Goal: Transaction & Acquisition: Purchase product/service

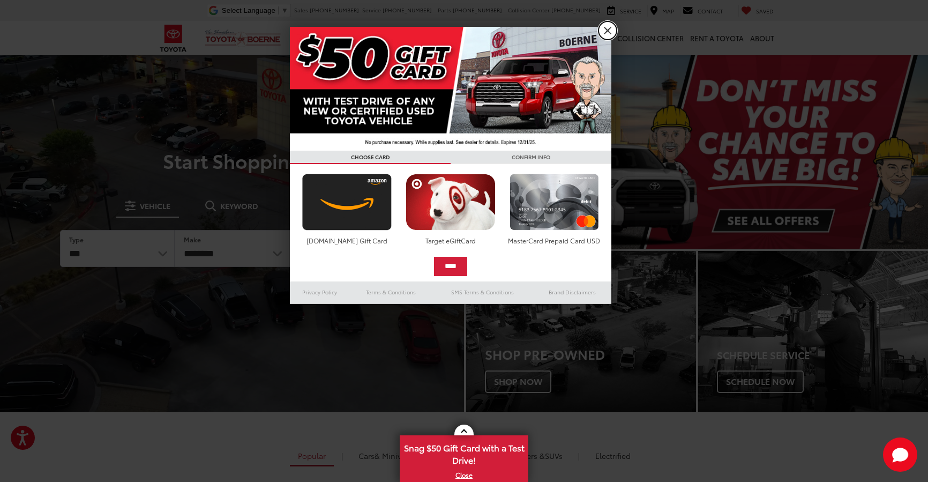
click at [609, 31] on link "X" at bounding box center [608, 30] width 18 height 18
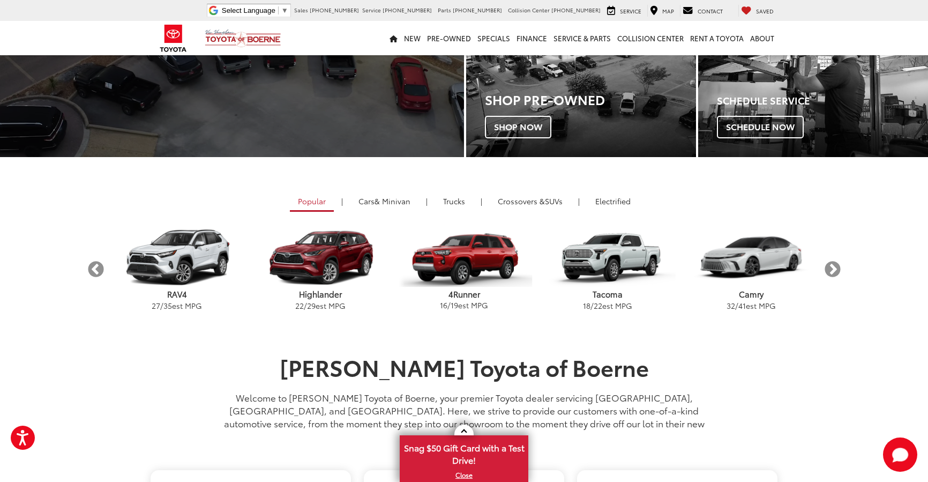
scroll to position [268, 0]
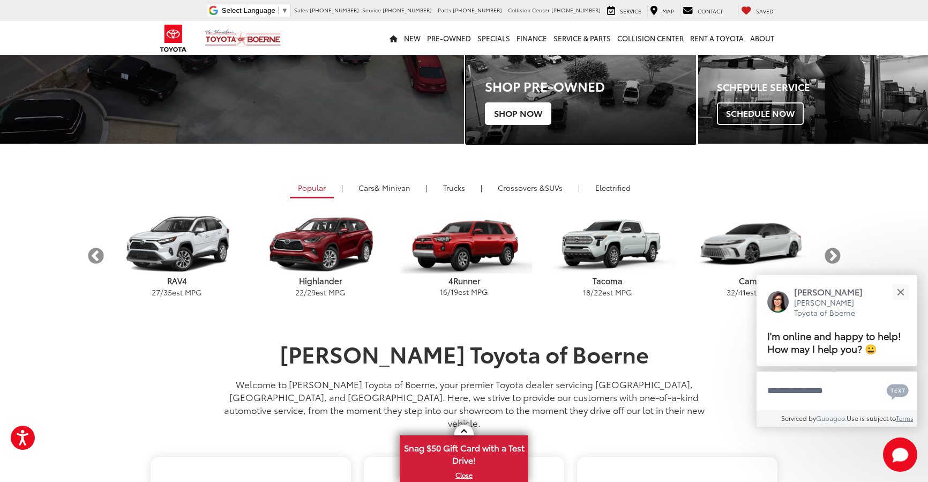
drag, startPoint x: 570, startPoint y: 90, endPoint x: 547, endPoint y: 104, distance: 26.8
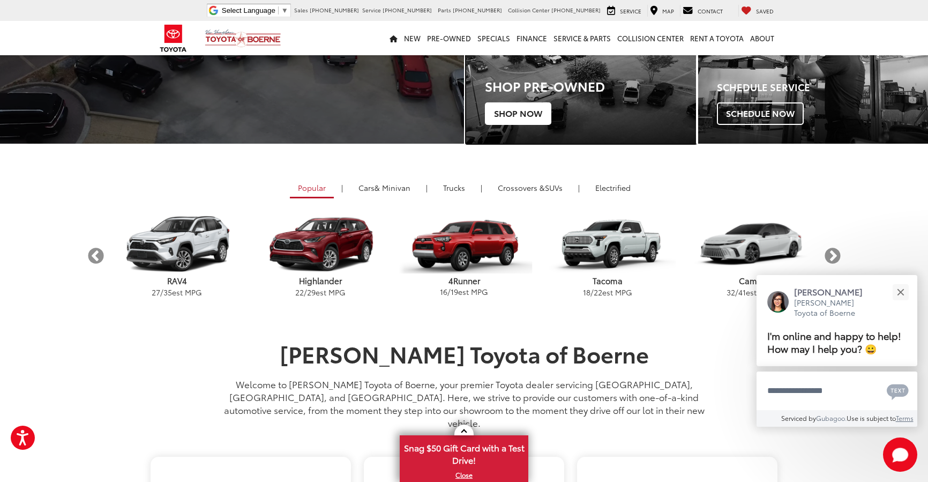
click at [570, 90] on h3 "Shop Pre-Owned" at bounding box center [590, 86] width 211 height 14
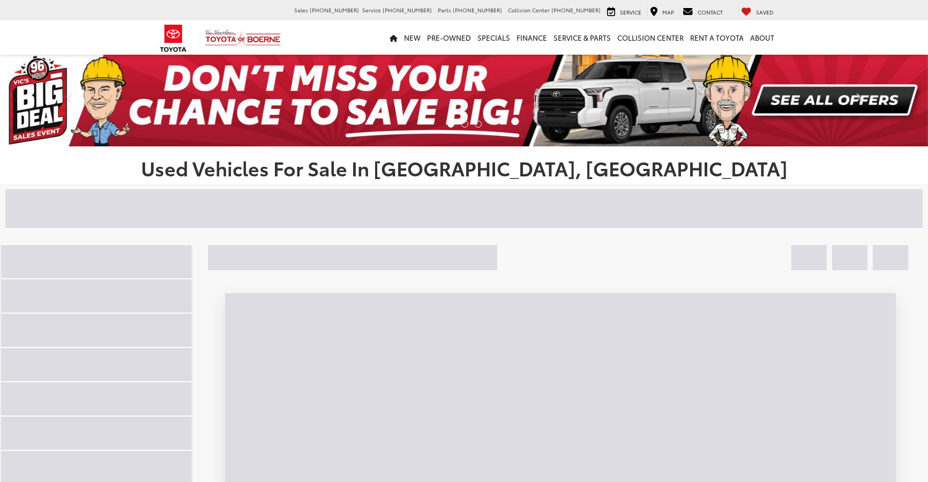
click at [534, 115] on img at bounding box center [464, 100] width 928 height 93
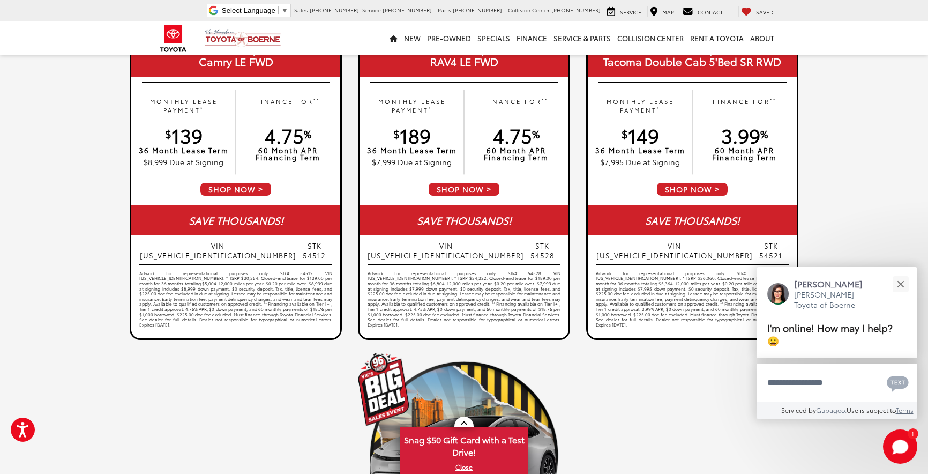
scroll to position [697, 0]
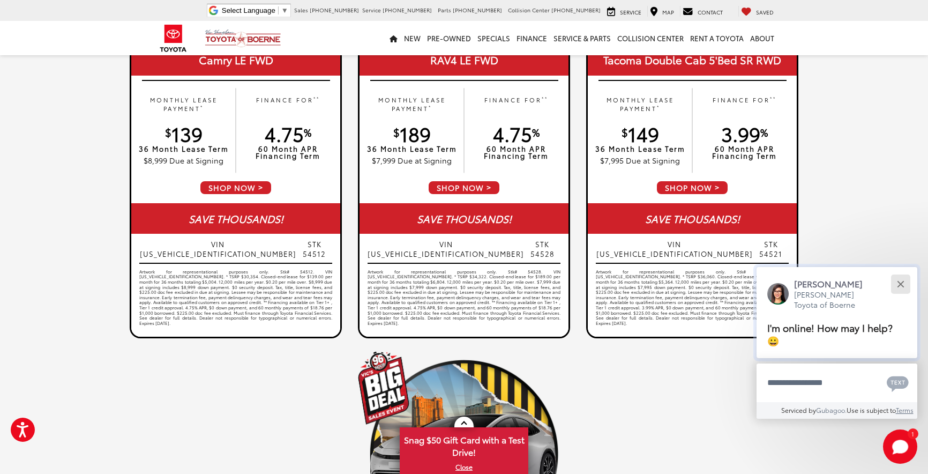
click at [906, 282] on button "Close" at bounding box center [900, 283] width 23 height 23
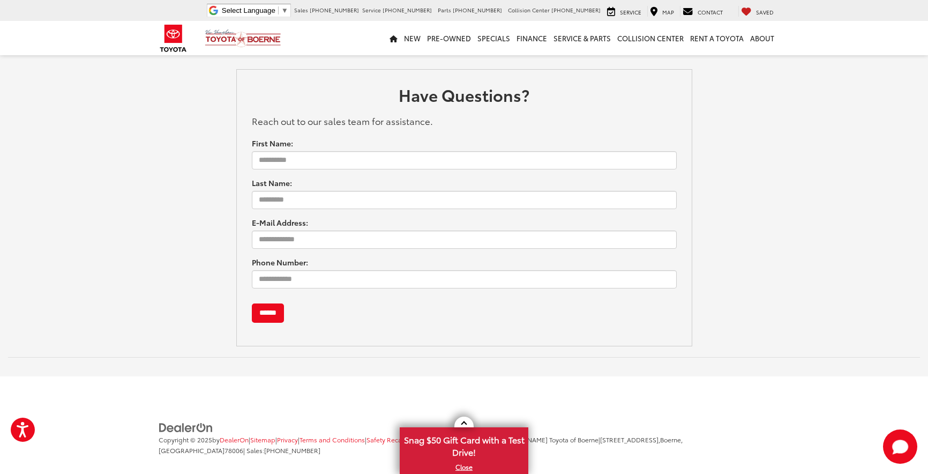
scroll to position [1481, 0]
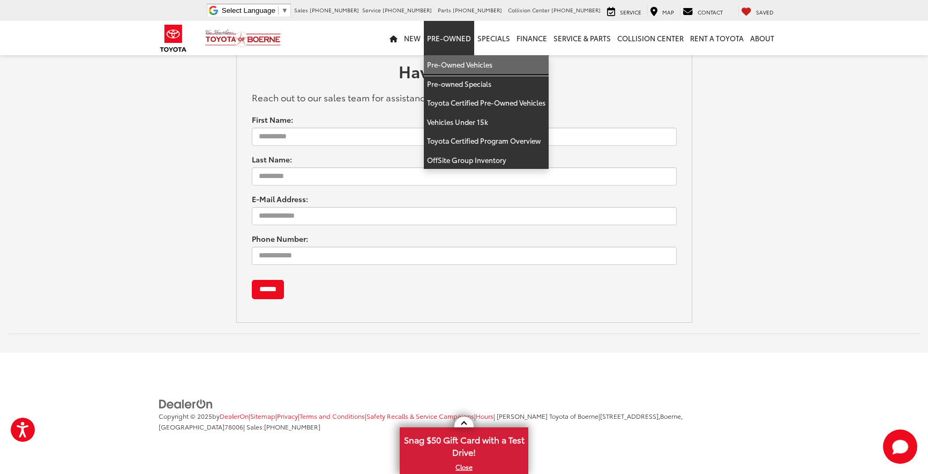
click at [447, 58] on link "Pre-Owned Vehicles" at bounding box center [486, 64] width 125 height 19
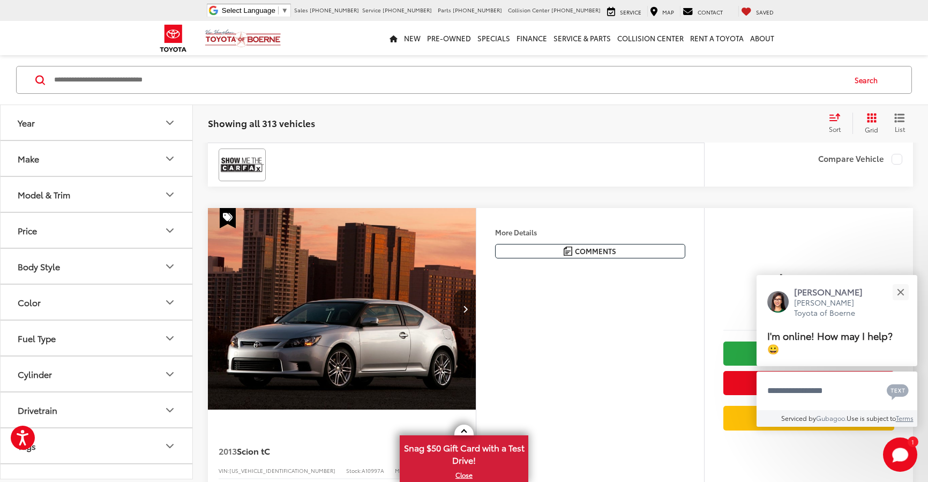
scroll to position [1554, 0]
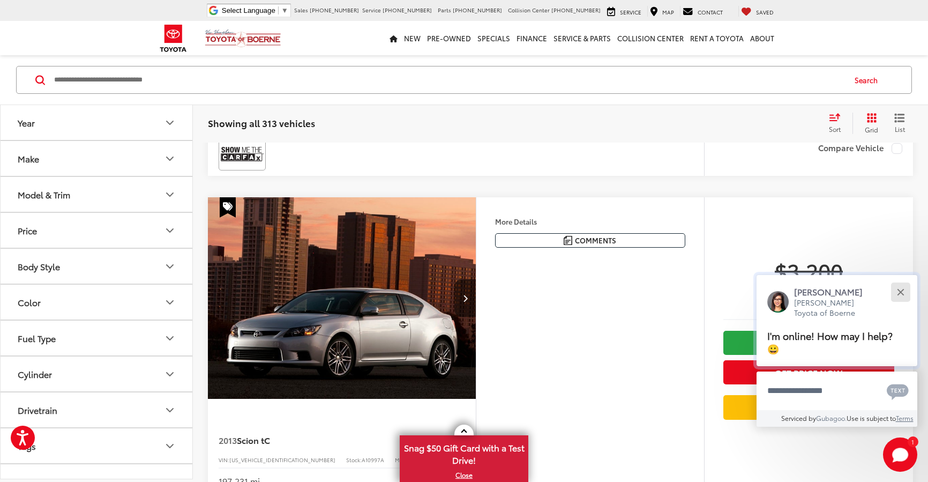
click at [903, 286] on button "Close" at bounding box center [900, 291] width 23 height 23
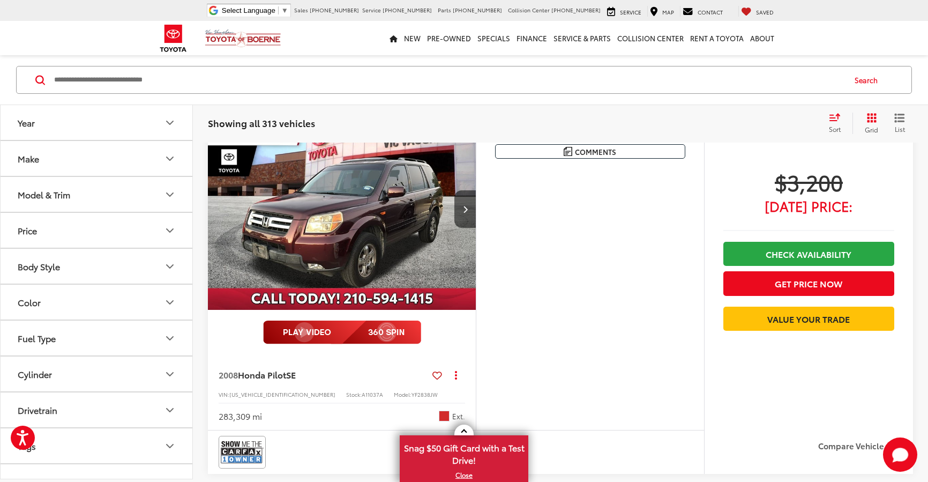
scroll to position [2411, 0]
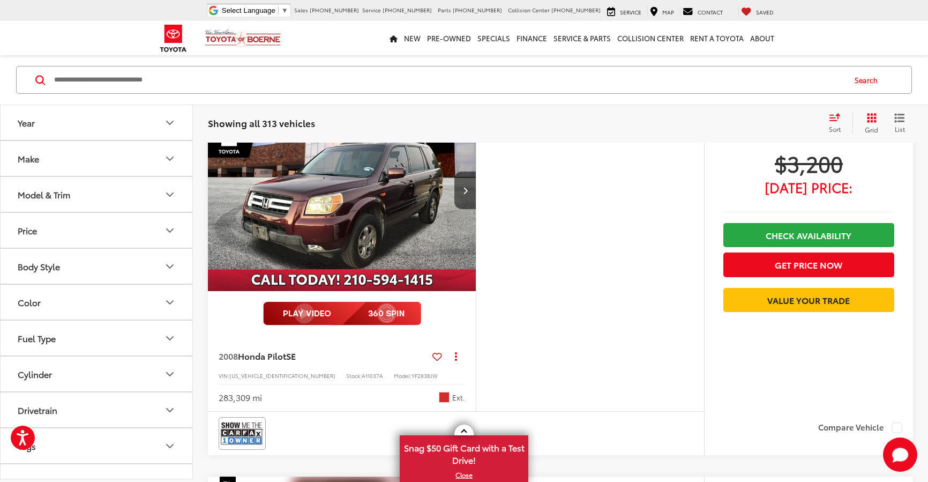
click at [166, 149] on button "Make" at bounding box center [97, 158] width 193 height 35
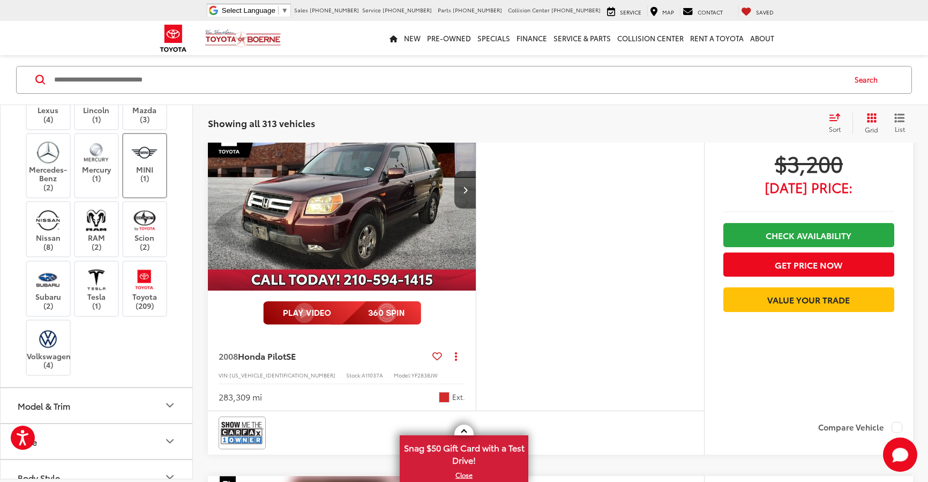
scroll to position [375, 0]
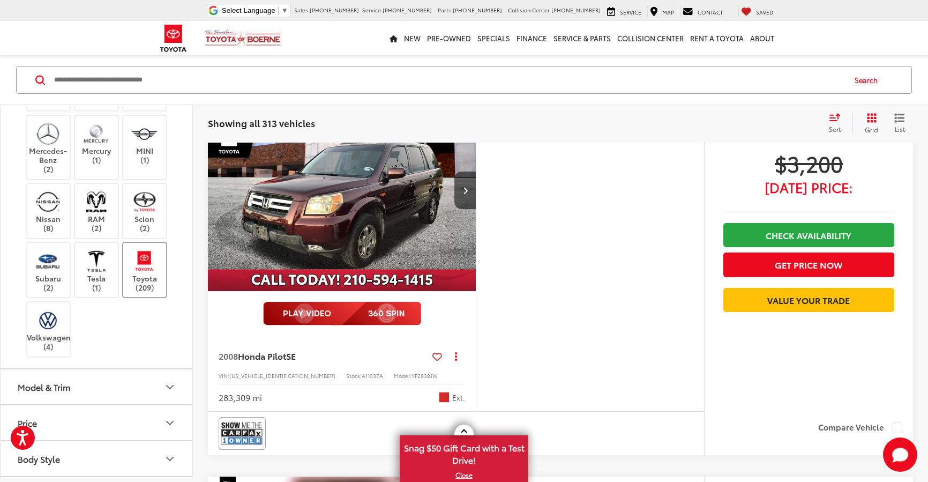
click at [140, 273] on img at bounding box center [144, 260] width 29 height 25
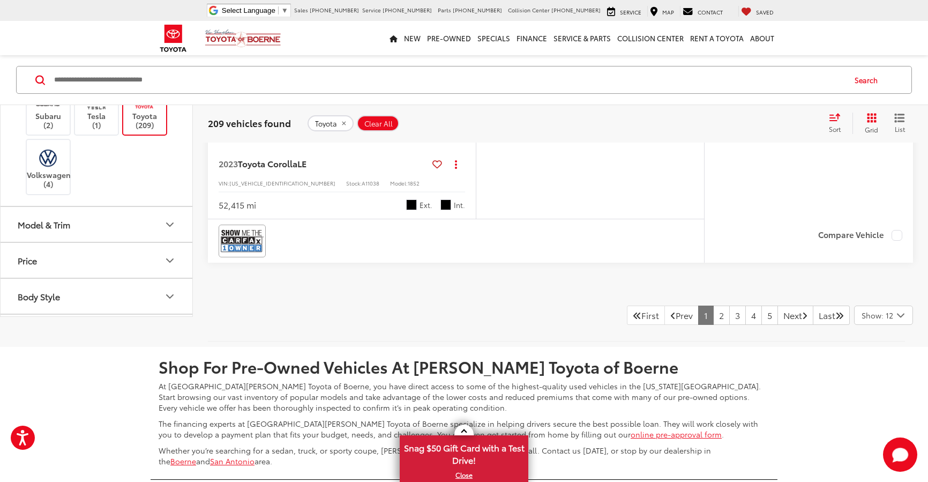
scroll to position [4608, 0]
click at [713, 314] on link "2" at bounding box center [721, 314] width 17 height 19
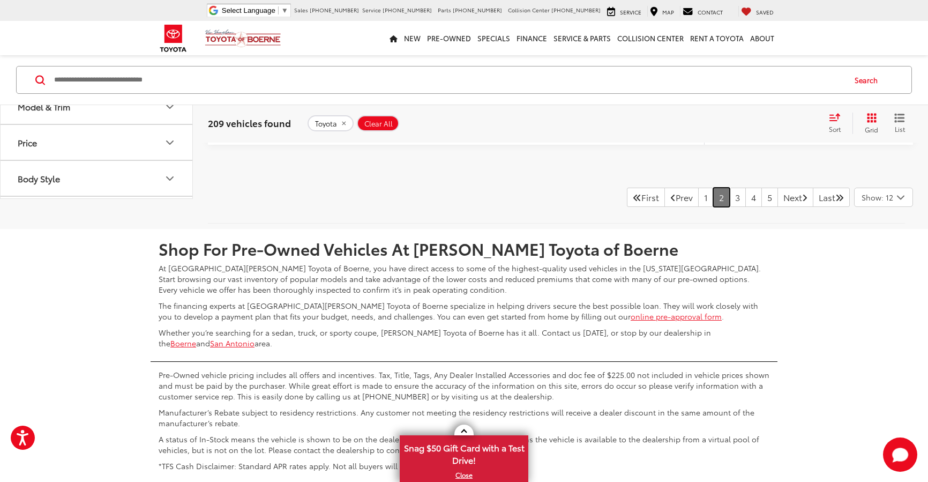
scroll to position [4715, 0]
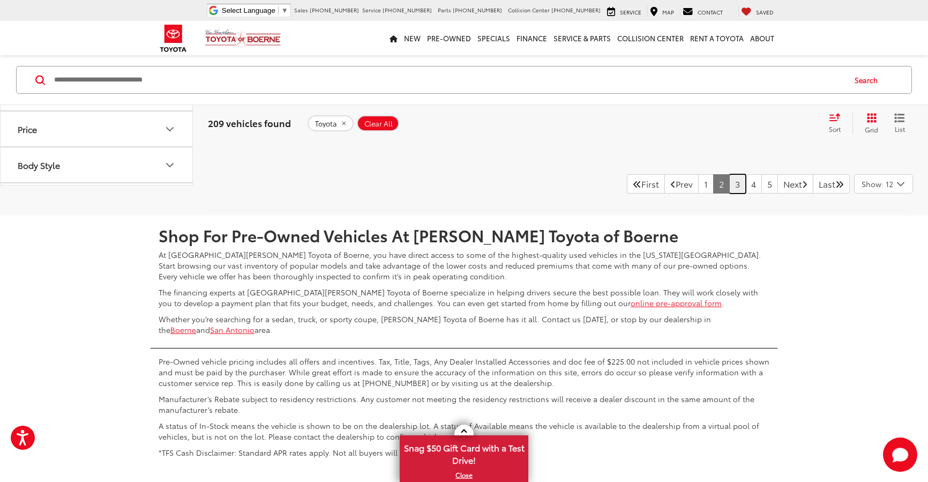
click at [729, 190] on link "3" at bounding box center [737, 183] width 17 height 19
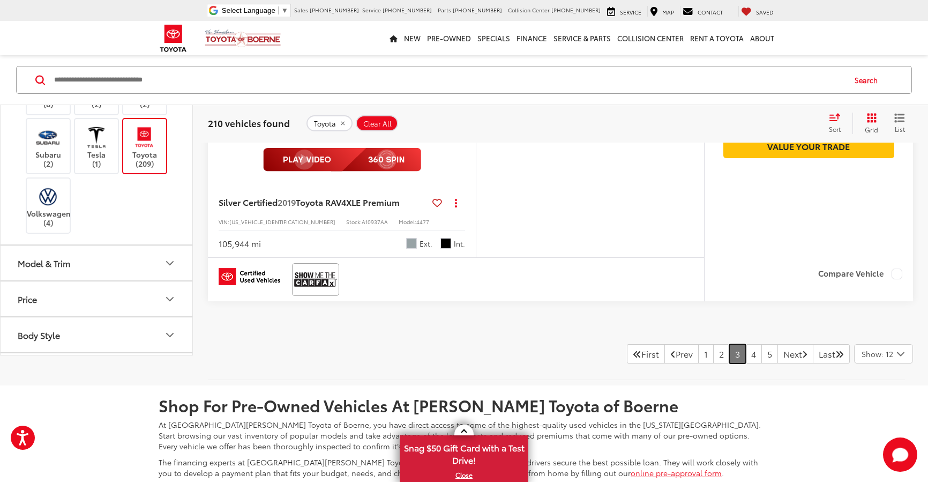
scroll to position [4555, 0]
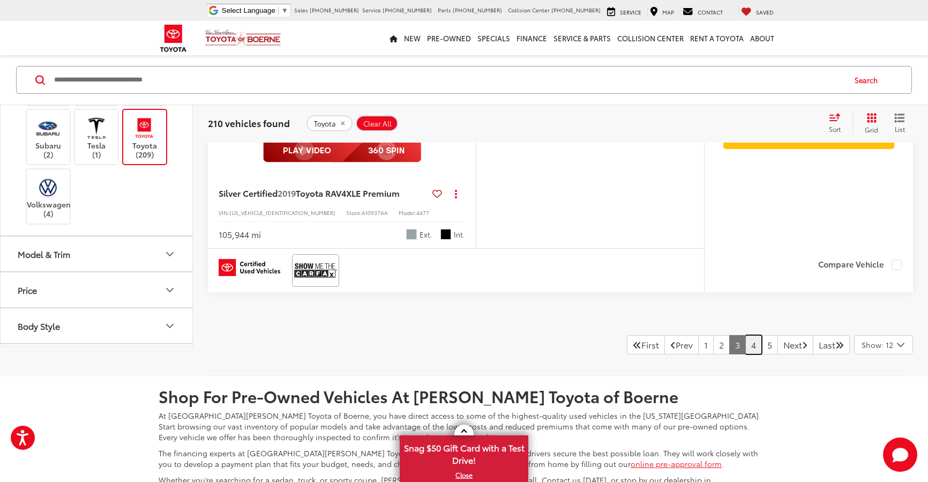
click at [745, 341] on link "4" at bounding box center [753, 344] width 17 height 19
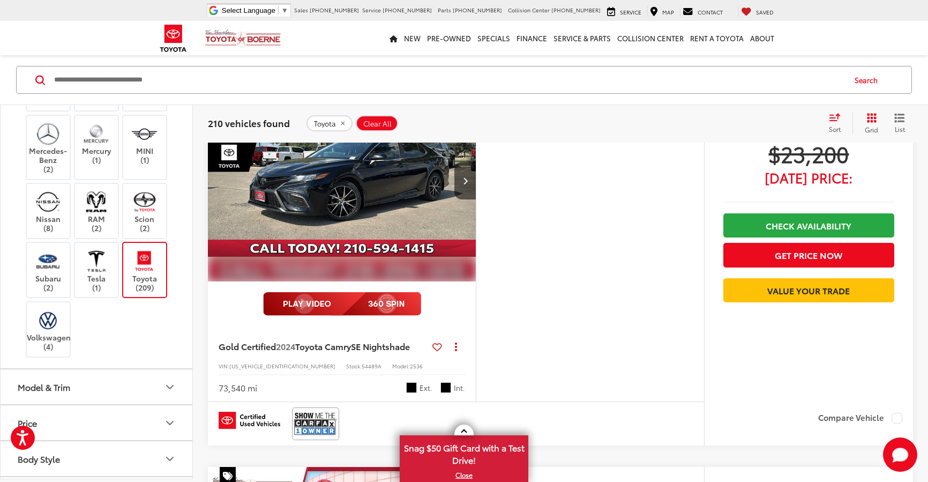
scroll to position [2786, 0]
